Goal: Communication & Community: Answer question/provide support

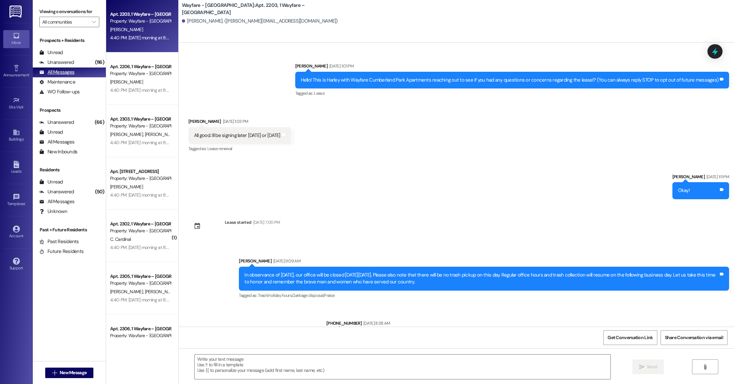
scroll to position [2693, 0]
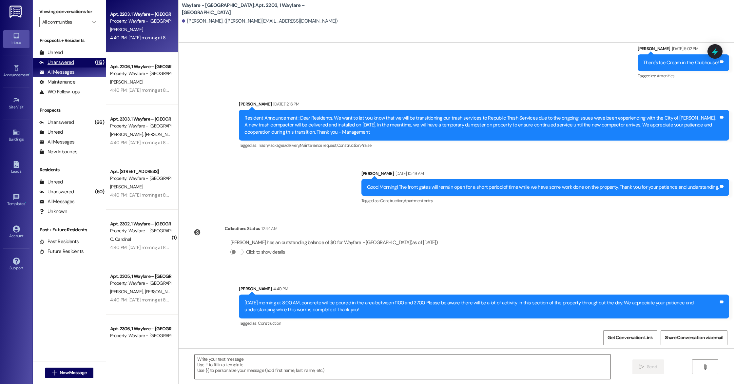
click at [81, 65] on div "Unanswered (116)" at bounding box center [69, 63] width 73 height 10
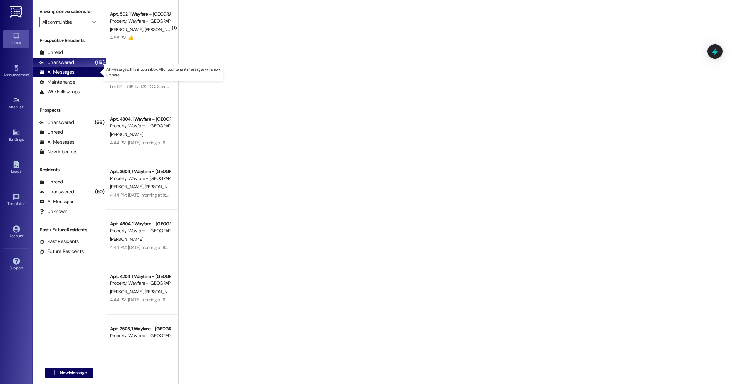
click at [82, 71] on div "All Messages (undefined)" at bounding box center [69, 72] width 73 height 10
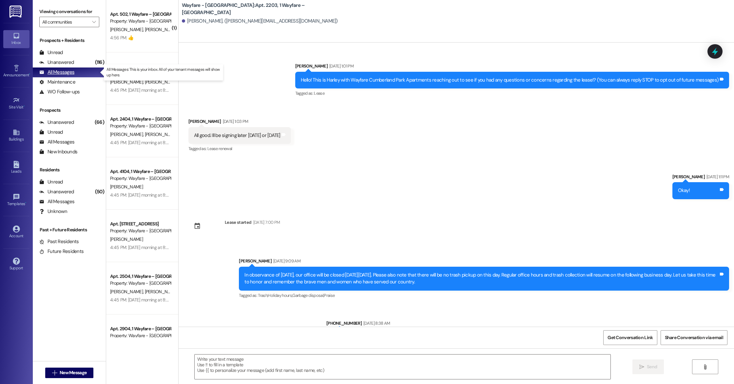
click at [76, 73] on div "All Messages (undefined)" at bounding box center [69, 72] width 73 height 10
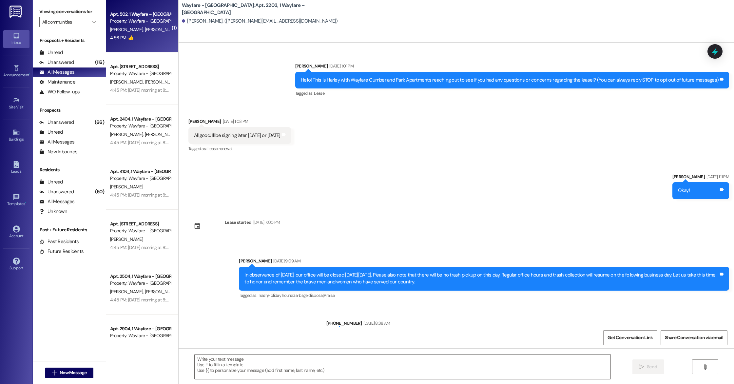
click at [119, 35] on div "4:56 PM: 👍 4:56 PM: 👍" at bounding box center [121, 38] width 23 height 6
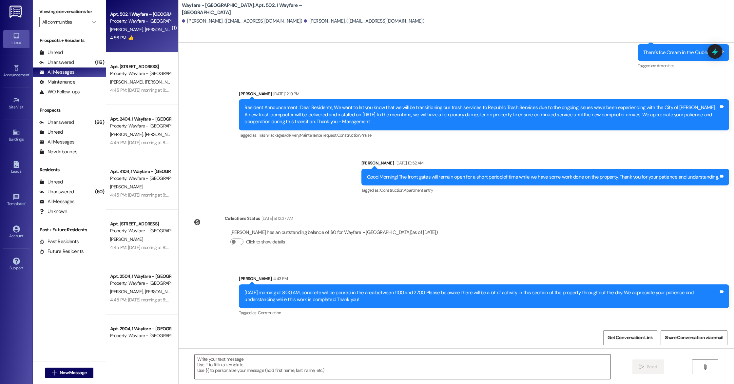
scroll to position [7041, 0]
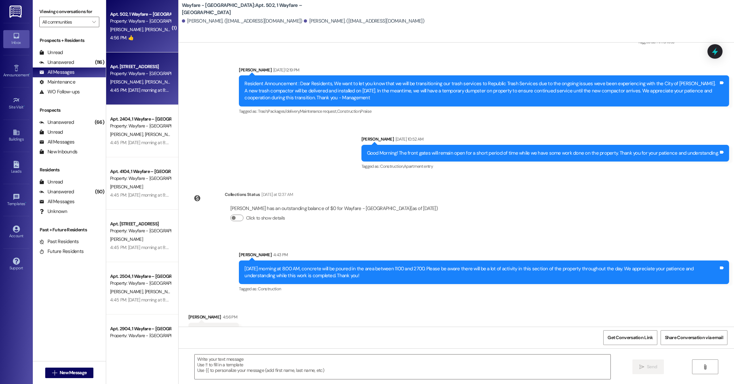
click at [144, 85] on div "[PERSON_NAME] [PERSON_NAME]" at bounding box center [140, 82] width 62 height 8
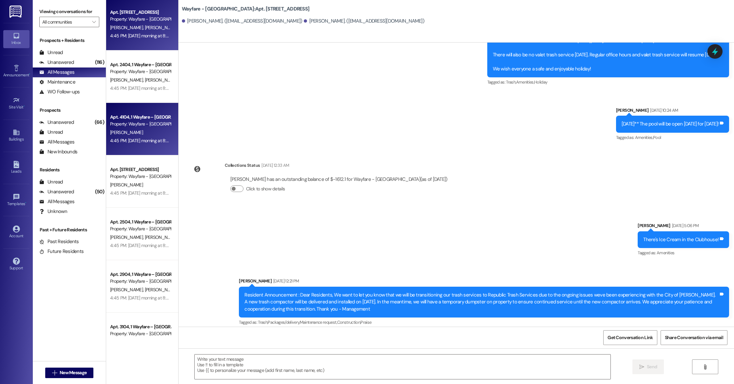
scroll to position [0, 0]
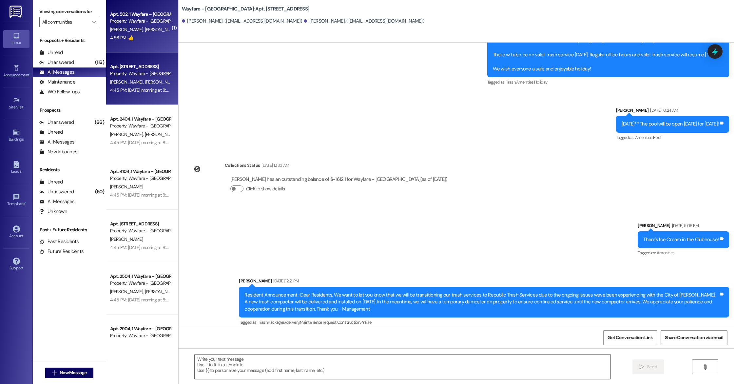
click at [134, 41] on div "4:56 PM: 👍 4:56 PM: 👍" at bounding box center [140, 38] width 62 height 8
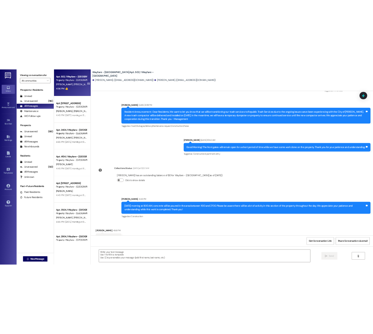
scroll to position [8417, 0]
